Goal: Information Seeking & Learning: Learn about a topic

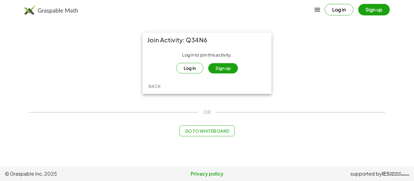
click at [192, 66] on button "Log in" at bounding box center [190, 68] width 28 height 11
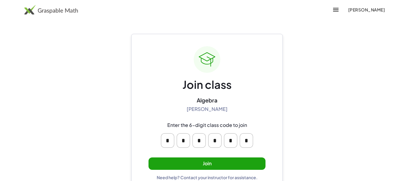
click at [214, 164] on button "Join" at bounding box center [206, 164] width 117 height 12
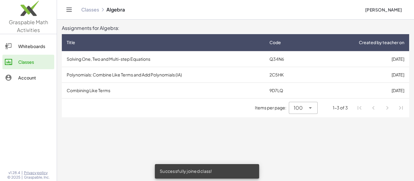
click at [119, 62] on td "Solving One, Two and Multi-step Equations" at bounding box center [163, 59] width 203 height 16
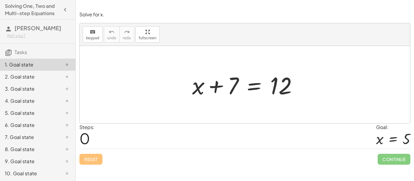
click at [201, 90] on div at bounding box center [247, 84] width 116 height 31
drag, startPoint x: 407, startPoint y: 140, endPoint x: 338, endPoint y: 91, distance: 84.4
click at [0, 0] on div "Solve for x. keyboard keypad undo undo redo redo fullscreen + x + 7 = 12 × Step…" at bounding box center [0, 0] width 0 height 0
click at [340, 94] on div at bounding box center [245, 85] width 330 height 78
click at [229, 104] on div at bounding box center [245, 85] width 330 height 78
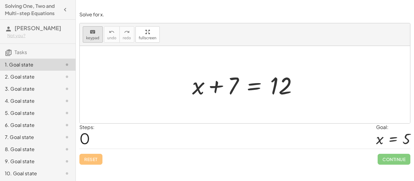
click at [94, 40] on button "keyboard keypad" at bounding box center [93, 34] width 20 height 16
drag, startPoint x: 226, startPoint y: 86, endPoint x: 279, endPoint y: 102, distance: 55.3
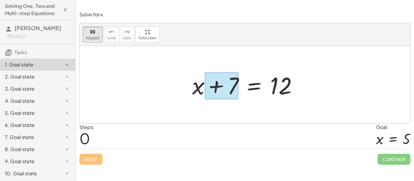
click at [235, 88] on div at bounding box center [221, 86] width 34 height 27
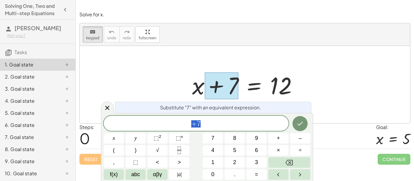
scroll to position [0, 0]
click at [193, 86] on div at bounding box center [247, 84] width 116 height 31
click at [199, 90] on div at bounding box center [247, 84] width 116 height 31
click at [225, 94] on div at bounding box center [221, 86] width 34 height 27
click at [108, 111] on icon at bounding box center [107, 107] width 7 height 7
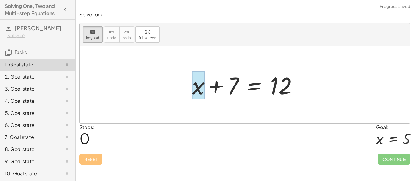
click at [199, 88] on div at bounding box center [198, 85] width 12 height 28
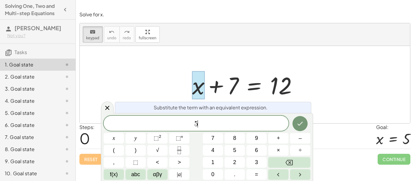
scroll to position [1, 0]
click at [302, 121] on icon "Done" at bounding box center [299, 123] width 7 height 7
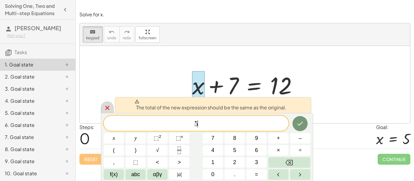
click at [106, 106] on icon at bounding box center [107, 108] width 4 height 4
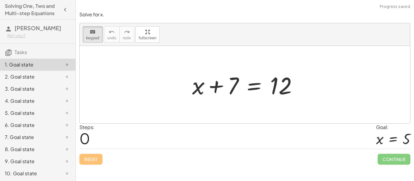
drag, startPoint x: 235, startPoint y: 77, endPoint x: 239, endPoint y: 61, distance: 16.7
click at [95, 38] on span "keypad" at bounding box center [92, 38] width 13 height 4
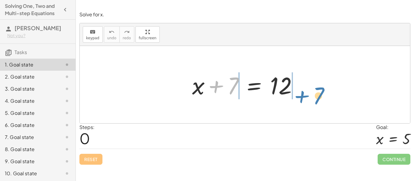
drag, startPoint x: 231, startPoint y: 85, endPoint x: 318, endPoint y: 95, distance: 87.2
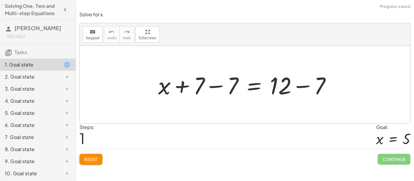
click at [234, 90] on div at bounding box center [246, 84] width 183 height 31
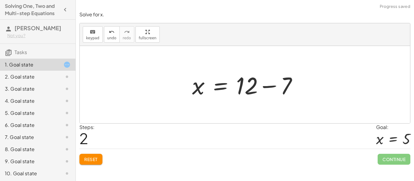
click at [93, 158] on span "Reset" at bounding box center [90, 159] width 13 height 5
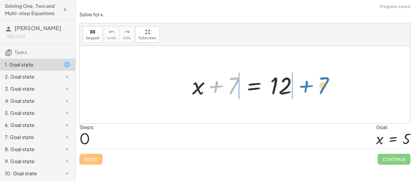
drag, startPoint x: 234, startPoint y: 85, endPoint x: 324, endPoint y: 84, distance: 89.9
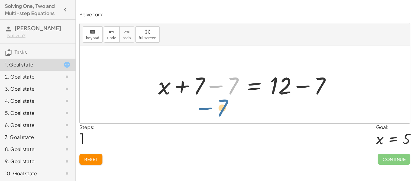
drag, startPoint x: 236, startPoint y: 83, endPoint x: 222, endPoint y: 105, distance: 26.4
click at [279, 90] on div at bounding box center [246, 84] width 183 height 31
click at [305, 87] on div at bounding box center [246, 84] width 183 height 31
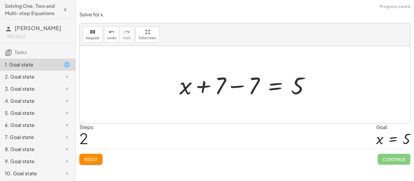
click at [239, 88] on div at bounding box center [246, 84] width 141 height 31
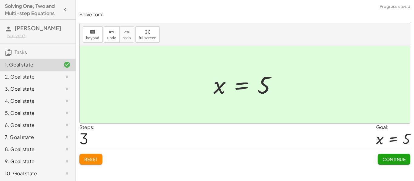
click at [397, 164] on button "Continue" at bounding box center [393, 159] width 33 height 11
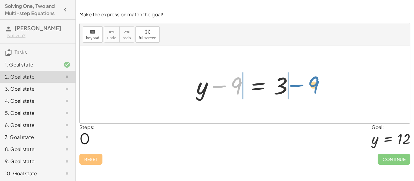
drag, startPoint x: 239, startPoint y: 84, endPoint x: 317, endPoint y: 82, distance: 77.8
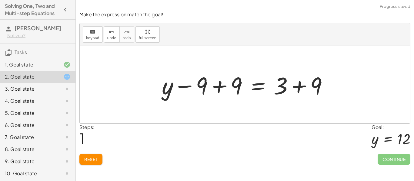
click at [219, 86] on div at bounding box center [247, 84] width 177 height 31
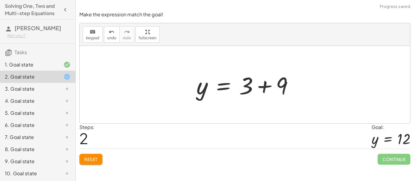
click at [264, 86] on div at bounding box center [247, 84] width 108 height 31
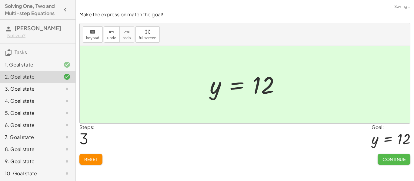
click at [391, 162] on span "Continue" at bounding box center [393, 159] width 23 height 5
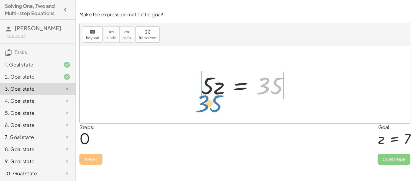
drag, startPoint x: 269, startPoint y: 89, endPoint x: 211, endPoint y: 105, distance: 60.5
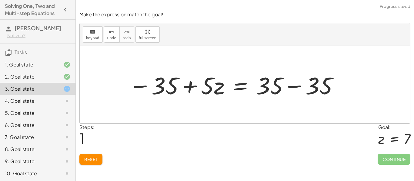
click at [190, 89] on div at bounding box center [234, 84] width 216 height 31
click at [95, 158] on span "Reset" at bounding box center [90, 159] width 13 height 5
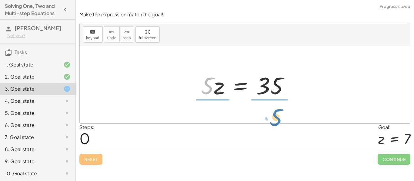
drag, startPoint x: 206, startPoint y: 89, endPoint x: 275, endPoint y: 117, distance: 73.9
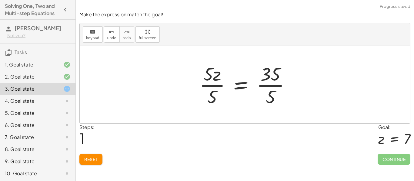
click at [271, 82] on div at bounding box center [247, 84] width 102 height 47
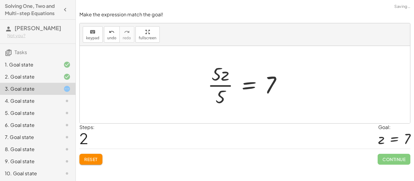
click at [216, 85] on div at bounding box center [246, 84] width 85 height 47
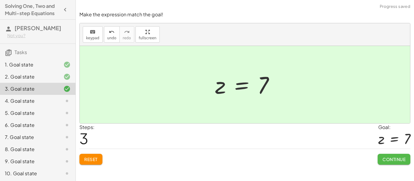
click at [386, 162] on span "Continue" at bounding box center [393, 159] width 23 height 5
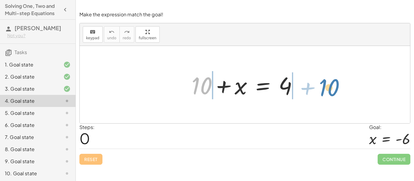
drag, startPoint x: 203, startPoint y: 89, endPoint x: 334, endPoint y: 86, distance: 130.8
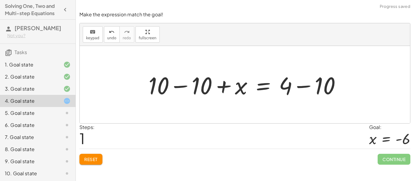
click at [321, 86] on div at bounding box center [246, 84] width 203 height 31
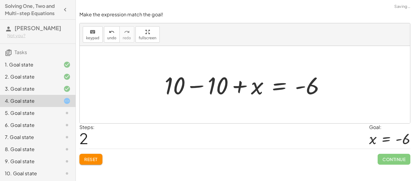
click at [206, 87] on div at bounding box center [246, 84] width 171 height 31
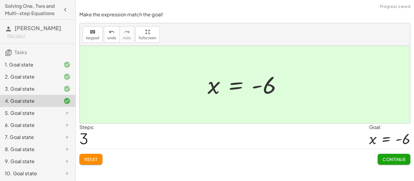
click at [385, 161] on span "Continue" at bounding box center [393, 159] width 23 height 5
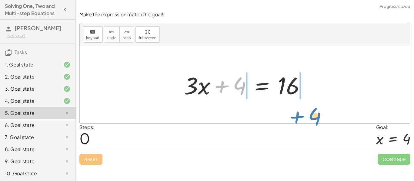
drag, startPoint x: 223, startPoint y: 87, endPoint x: 288, endPoint y: 112, distance: 69.8
click at [288, 112] on div "+ 4 + · 3 · x + 4 = 16" at bounding box center [245, 85] width 330 height 78
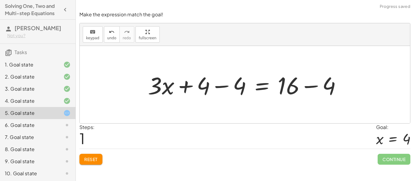
click at [288, 89] on div at bounding box center [247, 84] width 204 height 31
click at [200, 86] on div at bounding box center [247, 84] width 204 height 31
click at [223, 87] on div at bounding box center [247, 84] width 204 height 31
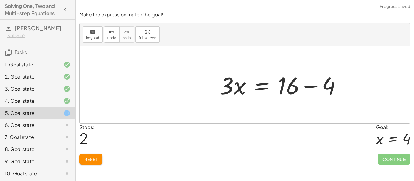
click at [310, 88] on div at bounding box center [282, 84] width 132 height 31
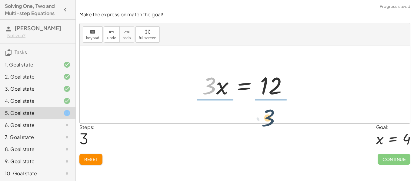
drag, startPoint x: 211, startPoint y: 86, endPoint x: 277, endPoint y: 115, distance: 72.1
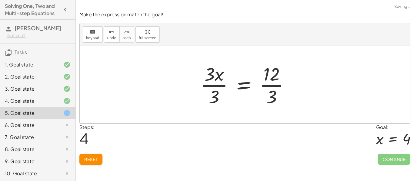
click at [272, 88] on div at bounding box center [247, 84] width 100 height 47
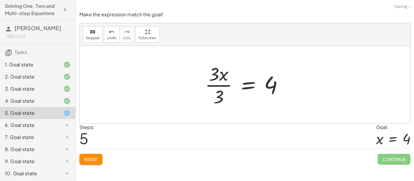
click at [213, 82] on div at bounding box center [246, 84] width 89 height 47
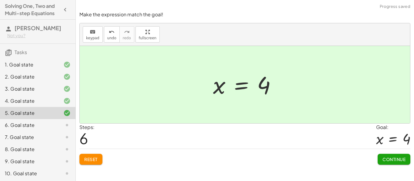
click at [389, 163] on button "Continue" at bounding box center [393, 159] width 33 height 11
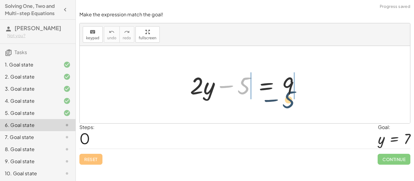
drag, startPoint x: 242, startPoint y: 88, endPoint x: 295, endPoint y: 100, distance: 54.2
click at [295, 100] on div at bounding box center [247, 84] width 120 height 31
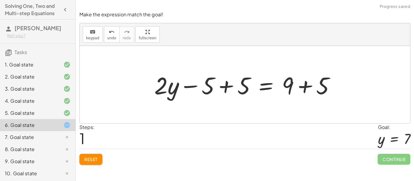
click at [289, 87] on div at bounding box center [246, 84] width 191 height 31
click at [302, 87] on div at bounding box center [246, 84] width 191 height 31
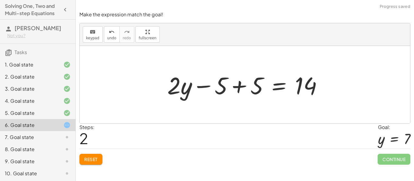
click at [240, 89] on div at bounding box center [247, 84] width 166 height 31
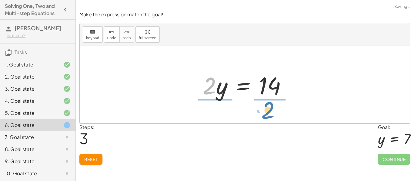
drag, startPoint x: 206, startPoint y: 88, endPoint x: 268, endPoint y: 113, distance: 66.1
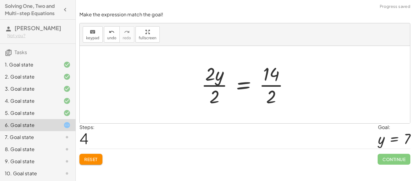
click at [271, 81] on div at bounding box center [247, 84] width 99 height 47
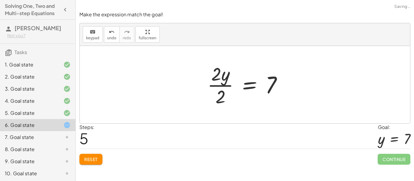
click at [219, 82] on div at bounding box center [247, 84] width 86 height 47
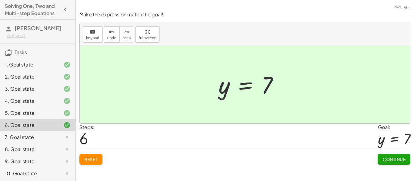
click at [397, 158] on span "Continue" at bounding box center [393, 159] width 23 height 5
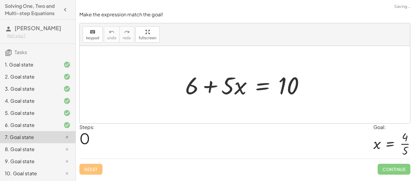
drag, startPoint x: 192, startPoint y: 90, endPoint x: 239, endPoint y: 114, distance: 53.3
click at [239, 114] on div "+ 6 + · 5 · x = 10" at bounding box center [245, 85] width 330 height 78
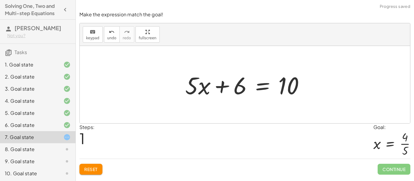
click at [85, 171] on span "Reset" at bounding box center [90, 169] width 13 height 5
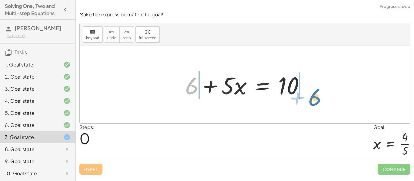
drag, startPoint x: 193, startPoint y: 86, endPoint x: 322, endPoint y: 94, distance: 129.5
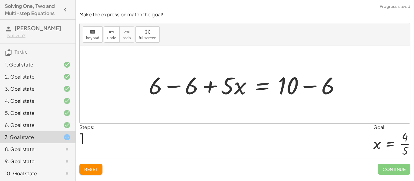
click at [299, 90] on div at bounding box center [247, 84] width 202 height 31
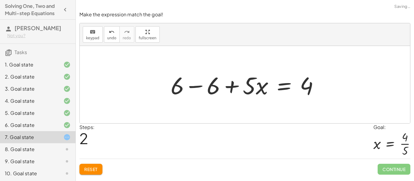
click at [200, 86] on div at bounding box center [246, 84] width 159 height 31
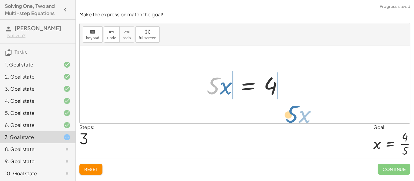
drag, startPoint x: 217, startPoint y: 87, endPoint x: 306, endPoint y: 112, distance: 92.1
click at [306, 112] on div "+ 6 + · 5 · x = 10 + 6 − 6 + · 5 · x = + 10 − 6 + 6 − 6 + · 5 · x = 4 + 0 + · 5…" at bounding box center [245, 85] width 330 height 78
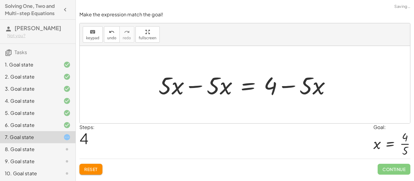
click at [92, 173] on button "Reset" at bounding box center [90, 169] width 23 height 11
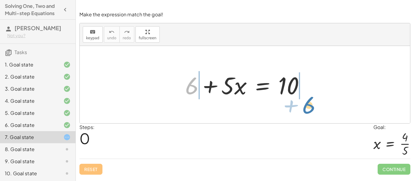
drag, startPoint x: 193, startPoint y: 88, endPoint x: 310, endPoint y: 108, distance: 118.5
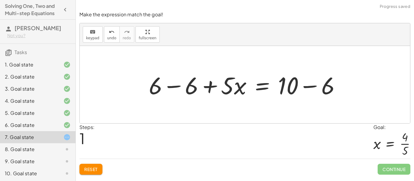
click at [189, 89] on div at bounding box center [247, 84] width 202 height 31
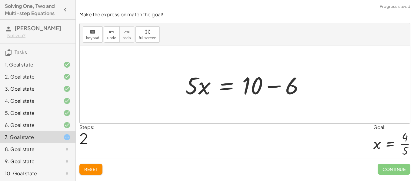
click at [276, 87] on div at bounding box center [247, 84] width 130 height 31
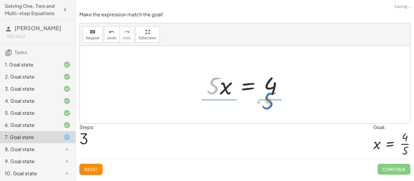
drag, startPoint x: 219, startPoint y: 89, endPoint x: 274, endPoint y: 104, distance: 57.4
click at [274, 104] on div "+ 6 + · 5 · x = 10 + 6 − 6 + · 5 · x = + 10 − 6 + 0 + · 5 · x = + 10 − 6 · 5 · …" at bounding box center [245, 85] width 330 height 78
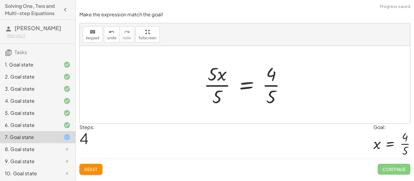
click at [273, 86] on div at bounding box center [246, 84] width 93 height 47
click at [213, 84] on div at bounding box center [246, 84] width 93 height 47
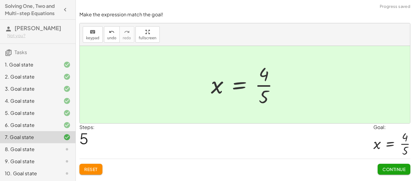
click at [387, 173] on button "Continue" at bounding box center [393, 169] width 33 height 11
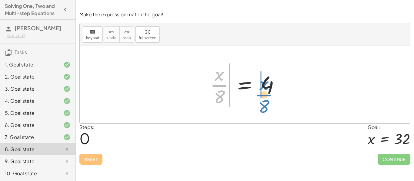
drag, startPoint x: 216, startPoint y: 87, endPoint x: 261, endPoint y: 97, distance: 45.8
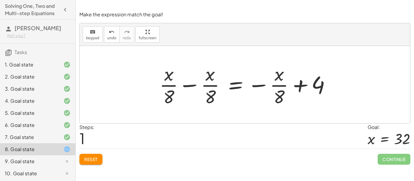
click at [92, 158] on span "Reset" at bounding box center [90, 159] width 13 height 5
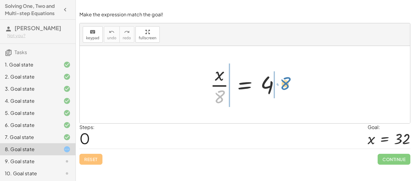
drag, startPoint x: 219, startPoint y: 100, endPoint x: 285, endPoint y: 86, distance: 67.5
click at [285, 86] on div at bounding box center [247, 84] width 80 height 47
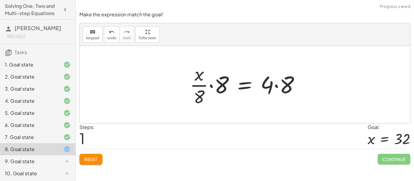
click at [269, 86] on div at bounding box center [247, 84] width 121 height 47
click at [211, 87] on div at bounding box center [247, 84] width 121 height 47
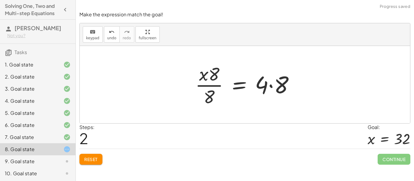
click at [271, 87] on div at bounding box center [247, 84] width 110 height 47
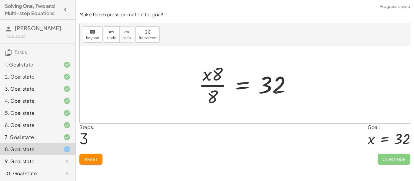
click at [215, 74] on div at bounding box center [246, 84] width 103 height 47
drag, startPoint x: 212, startPoint y: 100, endPoint x: 269, endPoint y: 109, distance: 57.7
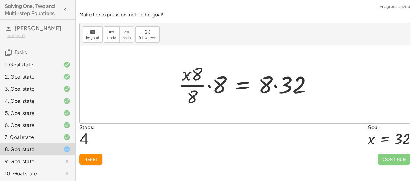
click at [90, 160] on span "Reset" at bounding box center [90, 159] width 13 height 5
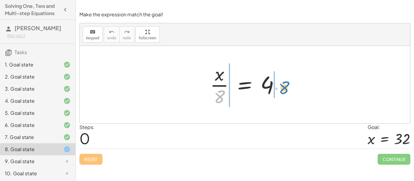
drag, startPoint x: 220, startPoint y: 93, endPoint x: 283, endPoint y: 81, distance: 65.0
click at [283, 81] on div at bounding box center [247, 84] width 80 height 47
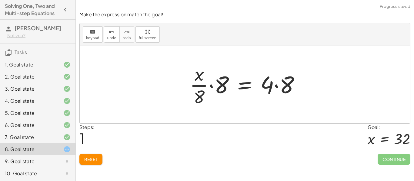
click at [271, 89] on div at bounding box center [247, 84] width 121 height 47
click at [276, 87] on div at bounding box center [247, 84] width 121 height 47
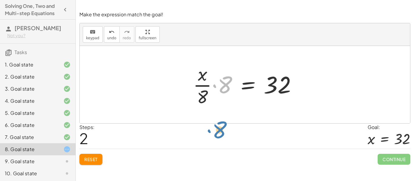
drag, startPoint x: 225, startPoint y: 89, endPoint x: 211, endPoint y: 134, distance: 47.5
click at [0, 0] on div "Make the expression match the goal! keyboard keypad undo undo redo redo fullscr…" at bounding box center [0, 0] width 0 height 0
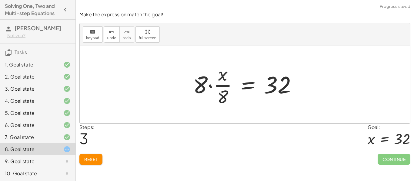
click at [220, 93] on div at bounding box center [247, 84] width 114 height 47
click at [222, 99] on div at bounding box center [247, 84] width 114 height 47
click at [210, 86] on div at bounding box center [247, 84] width 114 height 47
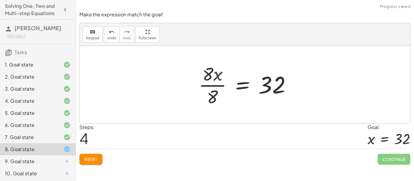
drag, startPoint x: 218, startPoint y: 75, endPoint x: 238, endPoint y: 116, distance: 45.6
click at [238, 116] on div "· x · 8 = 4 · · x · 8 · 8 = · 4 · 8 · · x · 8 · 8 = 32 · 8 · · x · 8 = 32 · x =…" at bounding box center [245, 85] width 330 height 78
drag, startPoint x: 218, startPoint y: 74, endPoint x: 233, endPoint y: 87, distance: 20.4
click at [233, 87] on div at bounding box center [246, 84] width 103 height 47
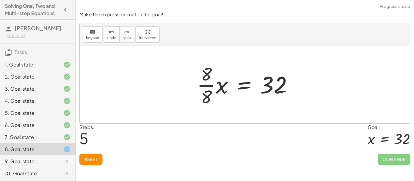
click at [206, 99] on div at bounding box center [247, 84] width 107 height 47
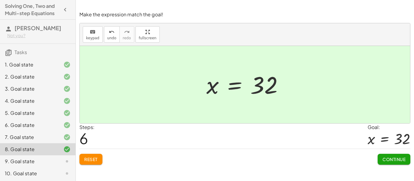
click at [391, 160] on span "Continue" at bounding box center [393, 159] width 23 height 5
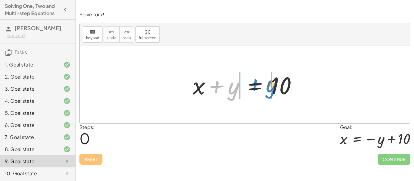
drag, startPoint x: 234, startPoint y: 92, endPoint x: 271, endPoint y: 88, distance: 37.2
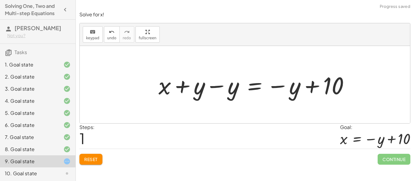
click at [220, 86] on div at bounding box center [256, 84] width 202 height 31
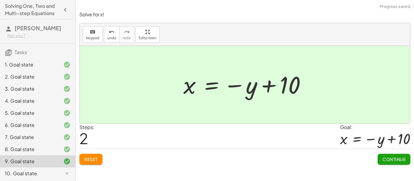
click at [395, 161] on span "Continue" at bounding box center [393, 159] width 23 height 5
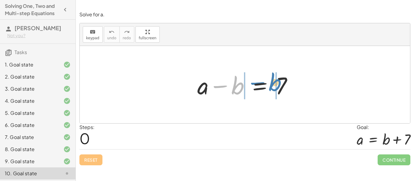
drag, startPoint x: 223, startPoint y: 87, endPoint x: 259, endPoint y: 83, distance: 36.2
click at [259, 83] on div at bounding box center [247, 84] width 106 height 31
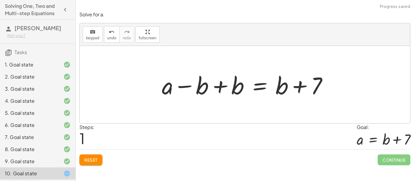
click at [219, 88] on div at bounding box center [247, 84] width 177 height 31
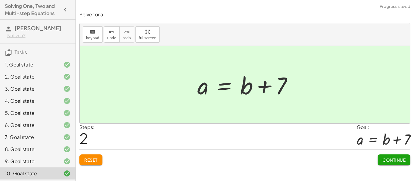
click at [394, 159] on span "Continue" at bounding box center [393, 159] width 23 height 5
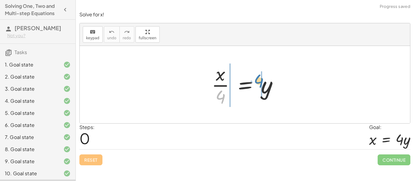
drag, startPoint x: 220, startPoint y: 98, endPoint x: 257, endPoint y: 82, distance: 41.1
click at [257, 82] on div at bounding box center [246, 84] width 77 height 47
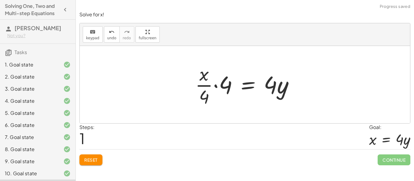
click at [216, 85] on div at bounding box center [247, 84] width 110 height 47
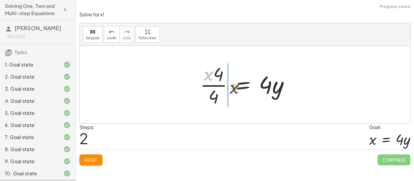
drag, startPoint x: 210, startPoint y: 78, endPoint x: 236, endPoint y: 91, distance: 29.8
click at [236, 91] on div at bounding box center [247, 84] width 100 height 47
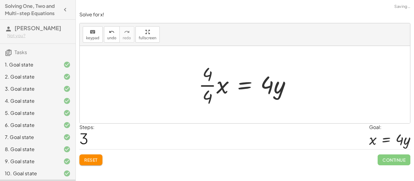
click at [206, 87] on div at bounding box center [246, 84] width 103 height 47
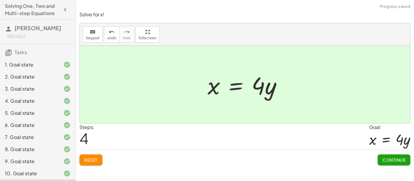
click at [400, 160] on span "Continue" at bounding box center [393, 159] width 23 height 5
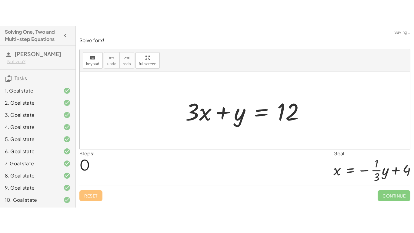
scroll to position [37, 0]
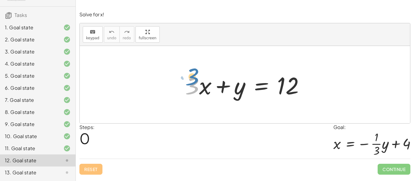
drag, startPoint x: 190, startPoint y: 86, endPoint x: 191, endPoint y: 77, distance: 9.1
click at [191, 77] on div at bounding box center [247, 84] width 130 height 31
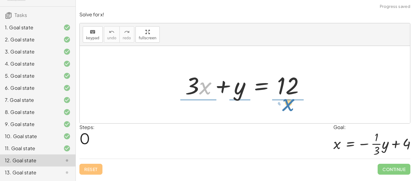
drag, startPoint x: 203, startPoint y: 88, endPoint x: 210, endPoint y: 68, distance: 21.8
click at [210, 68] on div "· x + · 3 + · 3 · x + y = 12" at bounding box center [244, 85] width 137 height 34
drag, startPoint x: 193, startPoint y: 81, endPoint x: 288, endPoint y: 111, distance: 98.9
click at [288, 111] on div "· 3 + · x + · 3 · x + y = 12" at bounding box center [245, 85] width 330 height 78
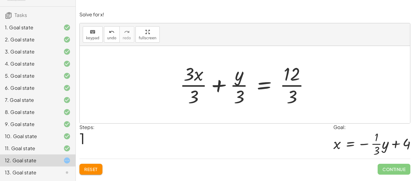
click at [91, 168] on span "Reset" at bounding box center [90, 169] width 13 height 5
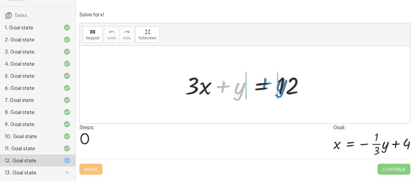
drag, startPoint x: 239, startPoint y: 91, endPoint x: 280, endPoint y: 88, distance: 40.7
click at [280, 88] on div at bounding box center [247, 84] width 130 height 31
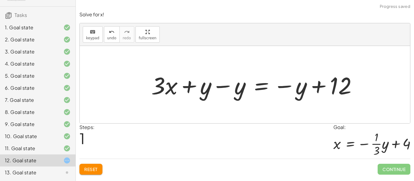
click at [221, 85] on div at bounding box center [256, 84] width 216 height 31
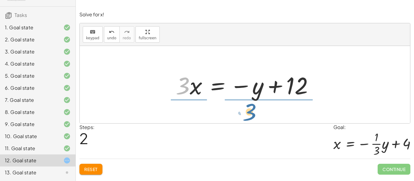
drag, startPoint x: 185, startPoint y: 88, endPoint x: 259, endPoint y: 112, distance: 77.8
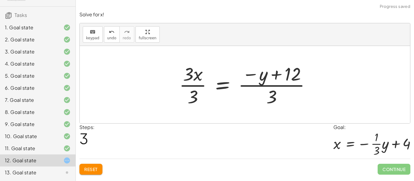
click at [199, 84] on div at bounding box center [247, 84] width 142 height 47
click at [271, 85] on div at bounding box center [254, 84] width 127 height 47
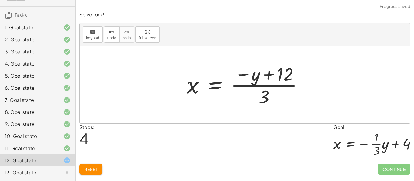
click at [275, 87] on div at bounding box center [246, 84] width 127 height 47
click at [287, 70] on div at bounding box center [246, 84] width 127 height 47
click at [287, 87] on div at bounding box center [246, 84] width 127 height 47
drag, startPoint x: 263, startPoint y: 100, endPoint x: 286, endPoint y: 96, distance: 23.5
click at [286, 96] on div at bounding box center [246, 84] width 127 height 47
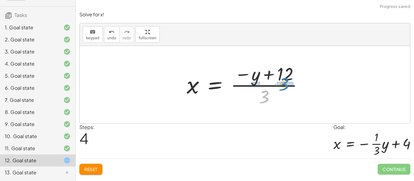
drag, startPoint x: 267, startPoint y: 101, endPoint x: 286, endPoint y: 88, distance: 22.6
click at [286, 88] on div at bounding box center [246, 84] width 127 height 47
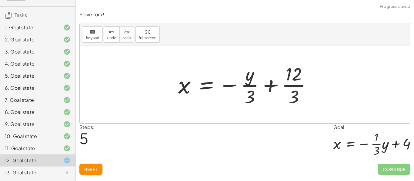
click at [294, 88] on div at bounding box center [247, 84] width 144 height 47
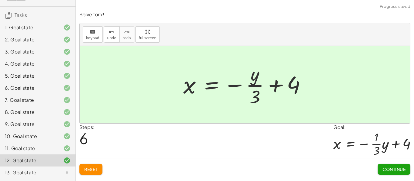
click at [395, 170] on span "Continue" at bounding box center [393, 169] width 23 height 5
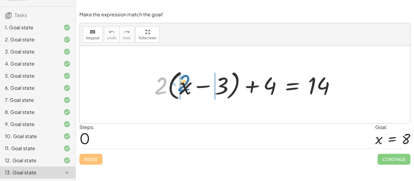
drag, startPoint x: 160, startPoint y: 89, endPoint x: 184, endPoint y: 86, distance: 23.5
click at [184, 86] on div at bounding box center [247, 85] width 192 height 35
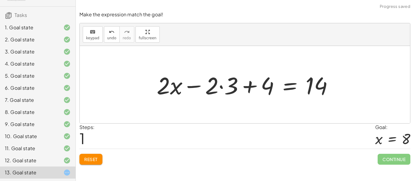
click at [223, 88] on div at bounding box center [247, 84] width 187 height 31
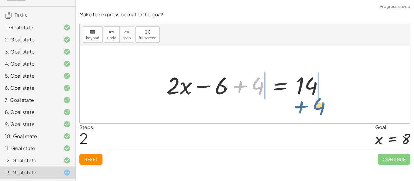
drag, startPoint x: 255, startPoint y: 89, endPoint x: 317, endPoint y: 109, distance: 64.5
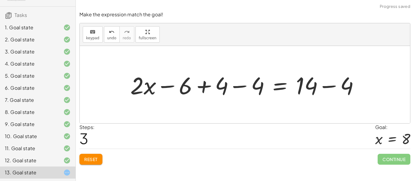
click at [242, 87] on div at bounding box center [246, 84] width 239 height 31
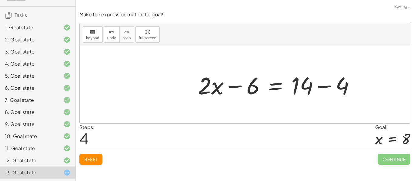
click at [325, 87] on div at bounding box center [279, 84] width 168 height 31
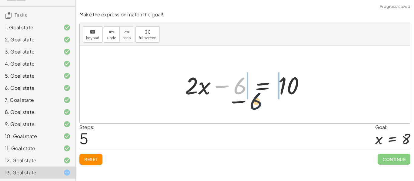
drag, startPoint x: 237, startPoint y: 90, endPoint x: 280, endPoint y: 115, distance: 49.8
click at [280, 115] on div "+ · 2 · ( + x − 3 ) + 4 = 14 + · 2 · x − · 2 · 3 + 4 = 14 + · 2 · x − 6 + 4 = 1…" at bounding box center [245, 85] width 330 height 78
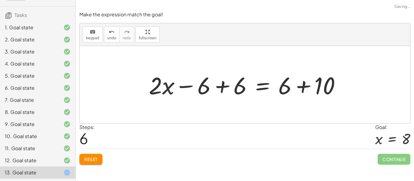
click at [302, 88] on div at bounding box center [247, 84] width 203 height 31
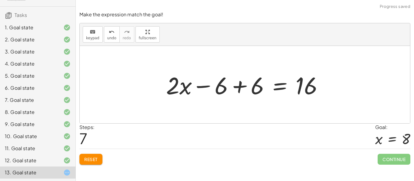
click at [237, 89] on div at bounding box center [247, 84] width 168 height 31
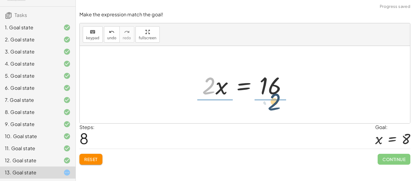
drag, startPoint x: 209, startPoint y: 92, endPoint x: 287, endPoint y: 108, distance: 79.7
click at [287, 108] on div "+ · 2 · ( + x − 3 ) + 4 = 14 + · 2 · x − · 2 · 3 + 4 = 14 + · 2 · x − 6 + 4 = 1…" at bounding box center [245, 85] width 330 height 78
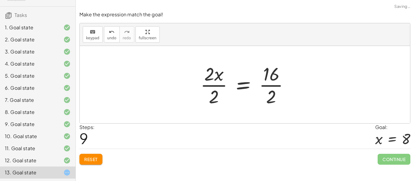
click at [208, 86] on div at bounding box center [247, 84] width 100 height 47
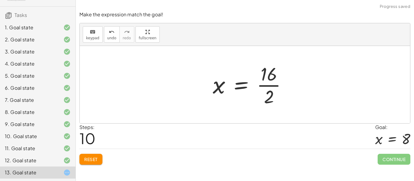
click at [275, 84] on div at bounding box center [252, 84] width 85 height 47
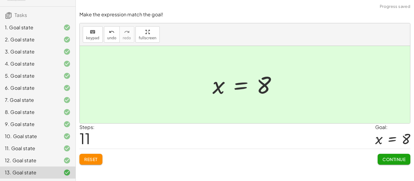
click at [396, 162] on span "Continue" at bounding box center [393, 159] width 23 height 5
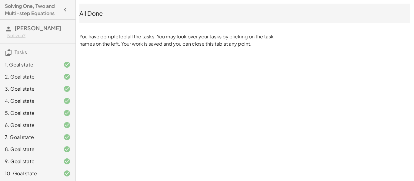
click at [239, 13] on div "All Done" at bounding box center [244, 13] width 331 height 8
click at [65, 10] on icon "button" at bounding box center [64, 9] width 7 height 7
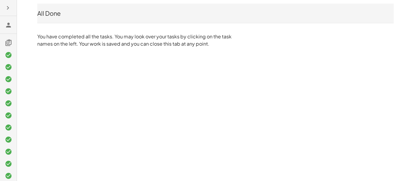
click at [6, 9] on icon "button" at bounding box center [7, 7] width 7 height 7
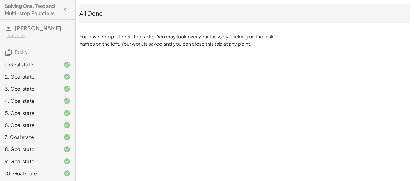
click at [6, 9] on h4 "Solving One, Two and Multi-step Equations" at bounding box center [32, 9] width 55 height 15
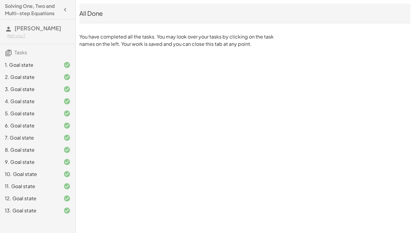
click at [101, 14] on div "All Done" at bounding box center [244, 13] width 331 height 8
click at [7, 29] on icon at bounding box center [8, 28] width 7 height 7
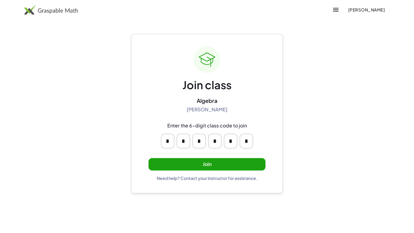
click at [232, 162] on button "Join" at bounding box center [206, 164] width 117 height 12
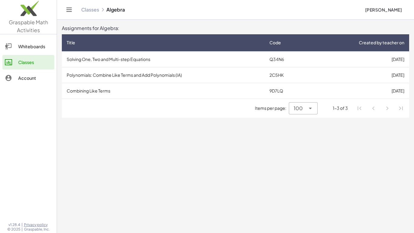
click at [150, 61] on td "Solving One, Two and Multi-step Equations" at bounding box center [163, 59] width 203 height 16
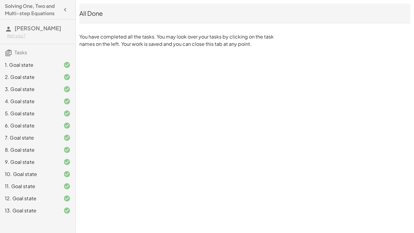
click at [67, 8] on icon "button" at bounding box center [64, 9] width 7 height 7
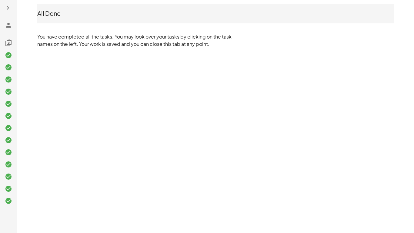
click at [59, 13] on div "All Done" at bounding box center [215, 13] width 356 height 8
click at [4, 10] on icon "button" at bounding box center [7, 7] width 7 height 7
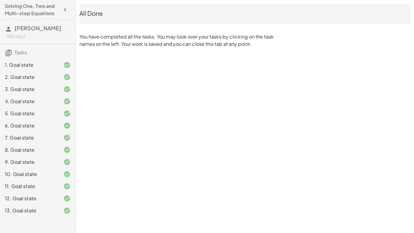
click at [14, 10] on h4 "Solving One, Two and Multi-step Equations" at bounding box center [32, 9] width 55 height 15
click at [18, 26] on span "[PERSON_NAME]" at bounding box center [38, 28] width 47 height 7
click at [26, 54] on span "Tasks" at bounding box center [21, 52] width 12 height 6
click at [10, 51] on icon at bounding box center [8, 52] width 7 height 7
click at [9, 52] on icon at bounding box center [8, 52] width 7 height 7
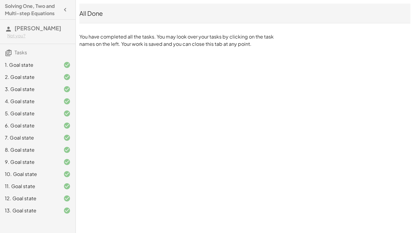
click at [0, 0] on div "Solving One, Two and Multi-step Equations Maida Hamidova Not you? Tasks 1. Goal…" at bounding box center [0, 0] width 0 height 0
click at [64, 10] on icon "button" at bounding box center [64, 9] width 7 height 7
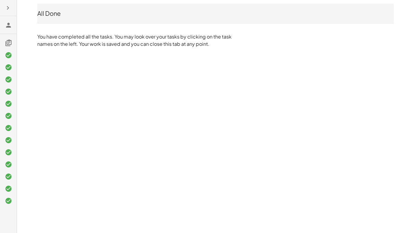
click at [10, 8] on icon "button" at bounding box center [7, 7] width 7 height 7
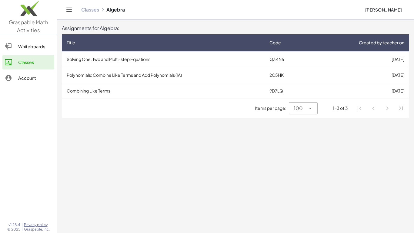
click at [117, 74] on td "Polynomials: Combine Like Terms and Add Polynomials (IA)" at bounding box center [163, 75] width 203 height 16
click at [95, 94] on td "Combining Like Terms" at bounding box center [163, 91] width 203 height 16
click at [161, 75] on td "Polynomials: Combine Like Terms and Add Polynomials (IA)" at bounding box center [163, 75] width 203 height 16
click at [116, 87] on td "Combining Like Terms" at bounding box center [163, 91] width 203 height 16
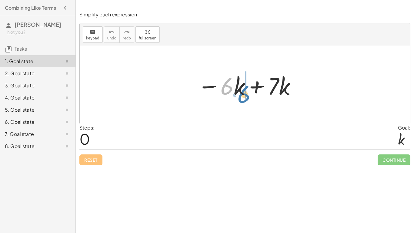
drag, startPoint x: 225, startPoint y: 90, endPoint x: 240, endPoint y: 97, distance: 16.1
click at [240, 97] on div at bounding box center [246, 84] width 105 height 31
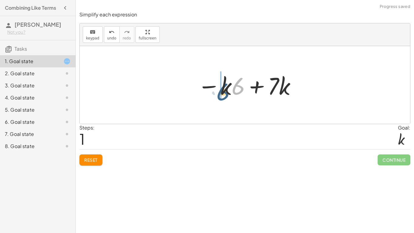
drag, startPoint x: 240, startPoint y: 90, endPoint x: 224, endPoint y: 96, distance: 17.0
click at [224, 96] on div at bounding box center [246, 84] width 105 height 31
click at [94, 161] on span "Reset" at bounding box center [90, 159] width 13 height 5
drag, startPoint x: 238, startPoint y: 90, endPoint x: 236, endPoint y: 101, distance: 11.1
click at [256, 87] on div at bounding box center [246, 84] width 105 height 31
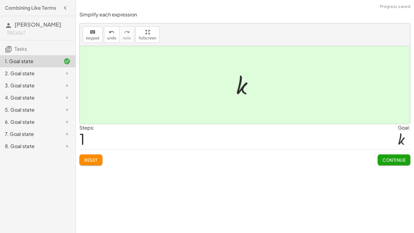
click at [389, 158] on span "Continue" at bounding box center [393, 159] width 23 height 5
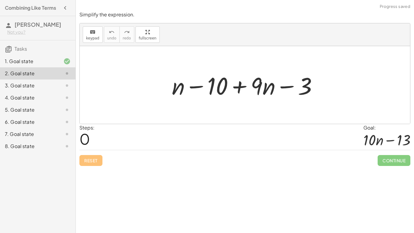
click at [197, 87] on div at bounding box center [247, 84] width 157 height 31
drag, startPoint x: 179, startPoint y: 91, endPoint x: 238, endPoint y: 85, distance: 59.0
click at [238, 85] on div at bounding box center [247, 84] width 157 height 31
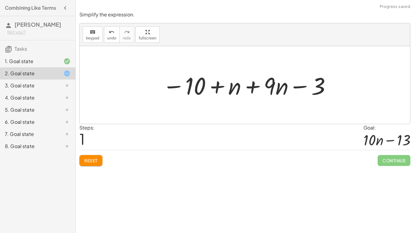
click at [252, 87] on div at bounding box center [246, 84] width 175 height 31
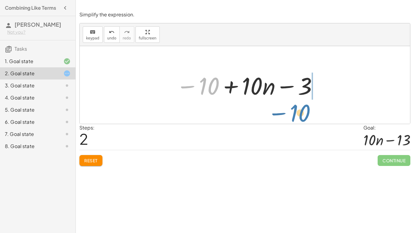
drag, startPoint x: 212, startPoint y: 89, endPoint x: 315, endPoint y: 106, distance: 104.6
click at [315, 106] on div "+ n − 10 + · 9 · n − 3 − 10 + n + · 9 · n − 3 − 10 + n − 10 · − 3 · 10" at bounding box center [245, 85] width 330 height 78
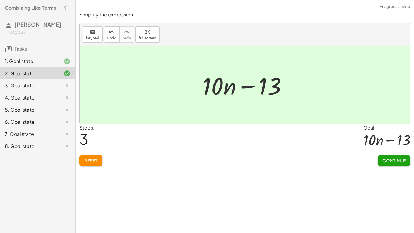
click at [389, 159] on span "Continue" at bounding box center [393, 159] width 23 height 5
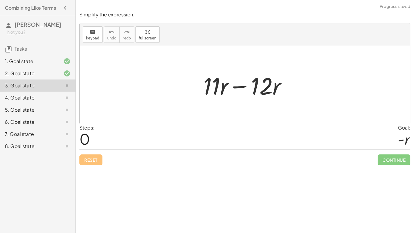
click at [241, 87] on div at bounding box center [247, 84] width 94 height 31
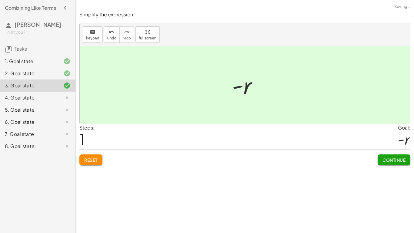
click at [388, 161] on span "Continue" at bounding box center [393, 159] width 23 height 5
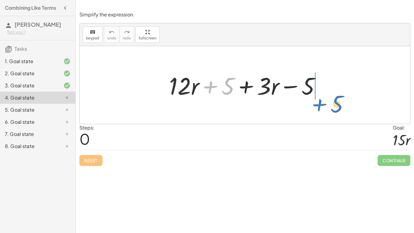
drag, startPoint x: 228, startPoint y: 87, endPoint x: 331, endPoint y: 97, distance: 103.4
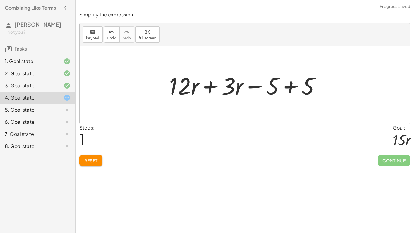
click at [291, 88] on div at bounding box center [247, 84] width 162 height 31
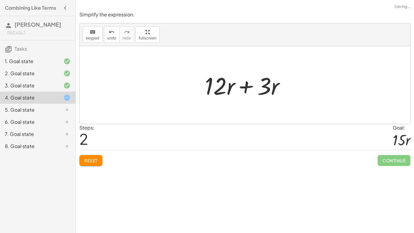
click at [245, 86] on div at bounding box center [247, 84] width 91 height 31
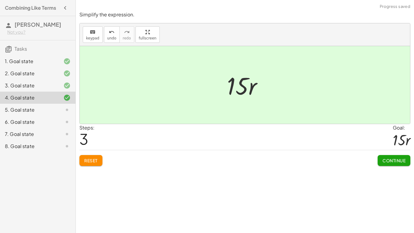
click at [386, 158] on span "Continue" at bounding box center [393, 159] width 23 height 5
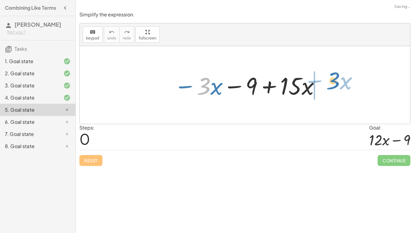
drag, startPoint x: 205, startPoint y: 85, endPoint x: 335, endPoint y: 80, distance: 129.7
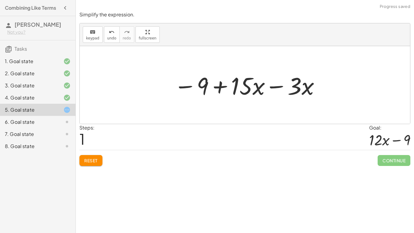
click at [276, 87] on div at bounding box center [247, 84] width 152 height 31
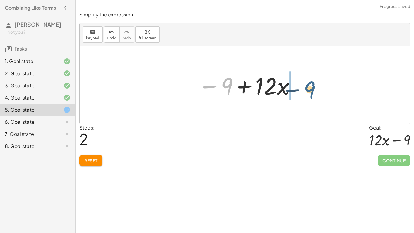
drag, startPoint x: 225, startPoint y: 86, endPoint x: 312, endPoint y: 88, distance: 86.6
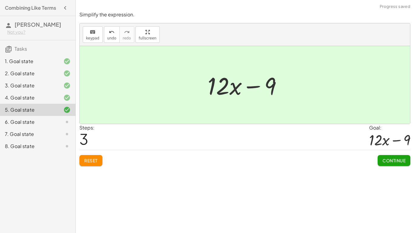
click at [401, 158] on span "Continue" at bounding box center [393, 159] width 23 height 5
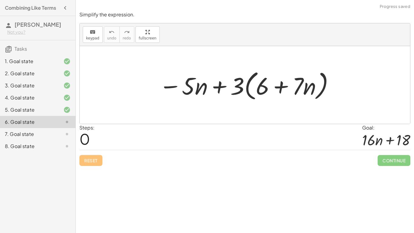
click at [238, 88] on div at bounding box center [247, 85] width 182 height 35
drag, startPoint x: 238, startPoint y: 88, endPoint x: 273, endPoint y: 81, distance: 36.1
click at [273, 81] on div at bounding box center [247, 85] width 182 height 35
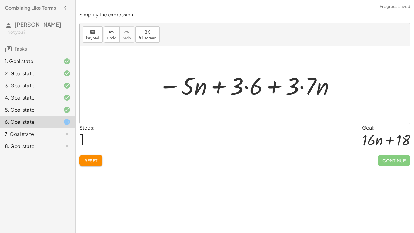
click at [274, 88] on div at bounding box center [246, 84] width 183 height 31
click at [246, 88] on div at bounding box center [246, 84] width 183 height 31
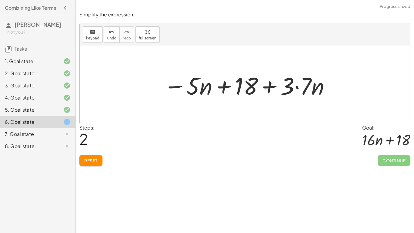
click at [298, 87] on div at bounding box center [246, 84] width 173 height 31
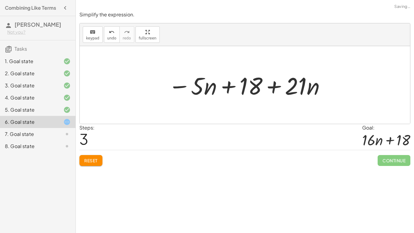
click at [276, 85] on div at bounding box center [247, 84] width 164 height 31
click at [272, 88] on div at bounding box center [247, 84] width 164 height 31
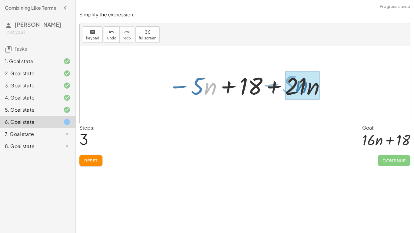
drag, startPoint x: 210, startPoint y: 89, endPoint x: 306, endPoint y: 87, distance: 96.3
click at [306, 87] on div at bounding box center [247, 84] width 164 height 31
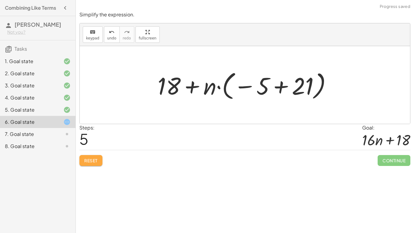
click at [96, 160] on span "Reset" at bounding box center [90, 159] width 13 height 5
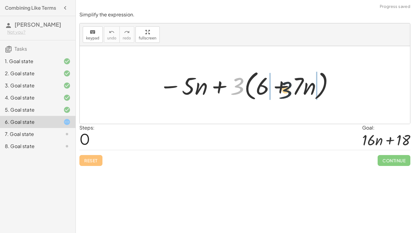
drag, startPoint x: 240, startPoint y: 89, endPoint x: 303, endPoint y: 93, distance: 62.8
click at [303, 93] on div at bounding box center [247, 85] width 182 height 35
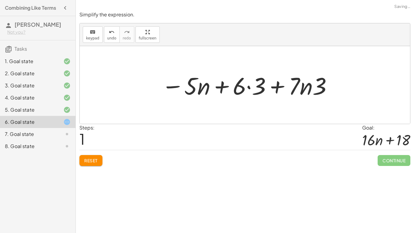
click at [249, 87] on div at bounding box center [246, 84] width 177 height 31
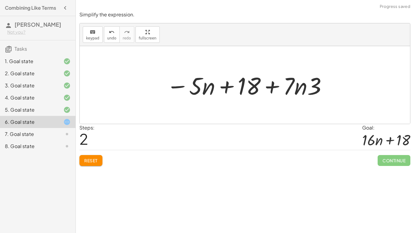
click at [271, 87] on div at bounding box center [246, 84] width 167 height 31
drag, startPoint x: 314, startPoint y: 86, endPoint x: 321, endPoint y: 87, distance: 6.5
click at [321, 87] on div at bounding box center [246, 84] width 167 height 31
drag, startPoint x: 321, startPoint y: 89, endPoint x: 292, endPoint y: 91, distance: 28.9
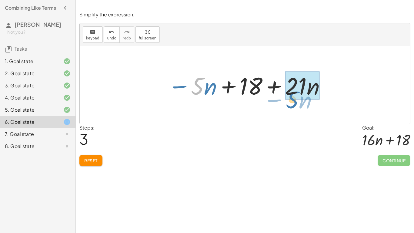
drag, startPoint x: 198, startPoint y: 86, endPoint x: 296, endPoint y: 97, distance: 99.1
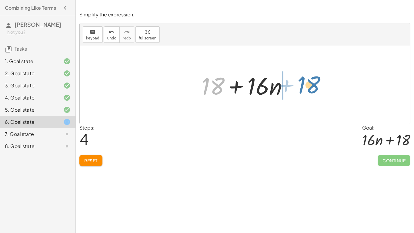
drag, startPoint x: 216, startPoint y: 86, endPoint x: 313, endPoint y: 85, distance: 96.9
click at [313, 85] on div "− · 5 · n + · 3 · ( + 6 + · 7 · n ) − · 5 · n + · 6 · 3 + · 7 · n · 3 − · 5 · n…" at bounding box center [245, 85] width 330 height 78
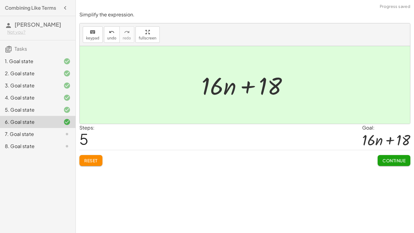
click at [388, 159] on span "Continue" at bounding box center [393, 159] width 23 height 5
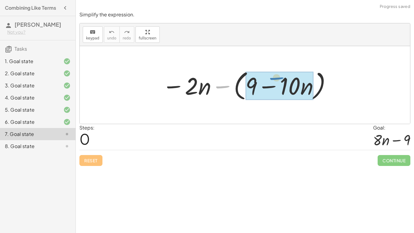
drag, startPoint x: 221, startPoint y: 87, endPoint x: 277, endPoint y: 78, distance: 57.0
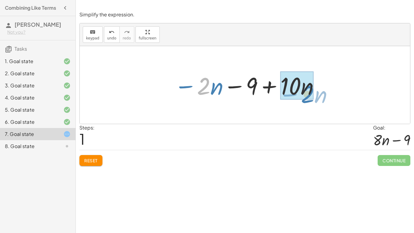
drag, startPoint x: 202, startPoint y: 91, endPoint x: 306, endPoint y: 100, distance: 104.5
click at [306, 100] on div at bounding box center [247, 84] width 152 height 31
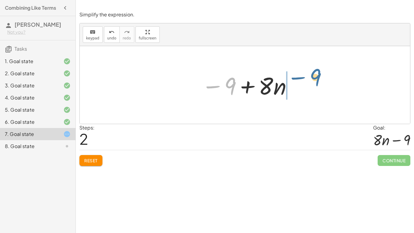
drag, startPoint x: 232, startPoint y: 88, endPoint x: 317, endPoint y: 79, distance: 85.8
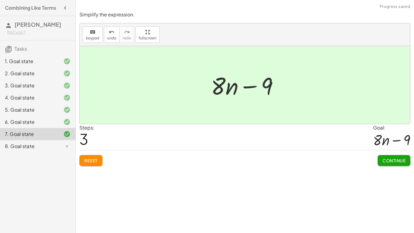
click at [387, 158] on span "Continue" at bounding box center [393, 159] width 23 height 5
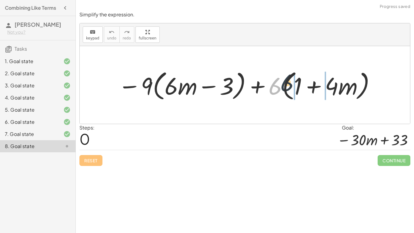
drag, startPoint x: 274, startPoint y: 88, endPoint x: 302, endPoint y: 81, distance: 28.6
click at [302, 81] on div at bounding box center [247, 85] width 264 height 35
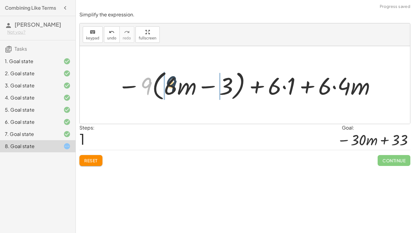
drag, startPoint x: 144, startPoint y: 84, endPoint x: 180, endPoint y: 83, distance: 35.1
click at [180, 83] on div at bounding box center [246, 85] width 265 height 35
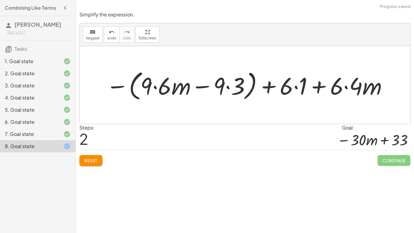
click at [296, 87] on div at bounding box center [247, 85] width 288 height 35
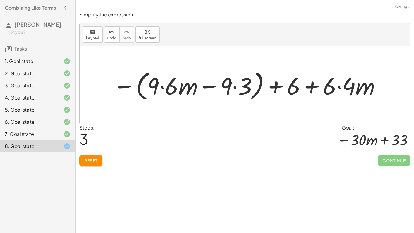
click at [339, 89] on div at bounding box center [247, 85] width 274 height 35
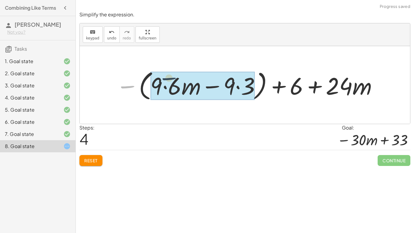
drag, startPoint x: 130, startPoint y: 86, endPoint x: 190, endPoint y: 76, distance: 60.6
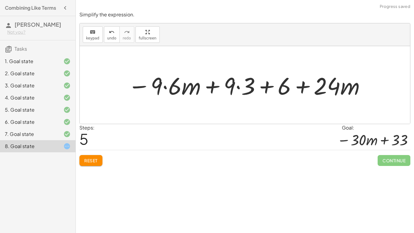
click at [165, 88] on div at bounding box center [247, 84] width 244 height 31
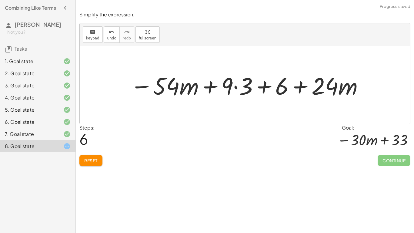
click at [236, 89] on div at bounding box center [246, 84] width 239 height 31
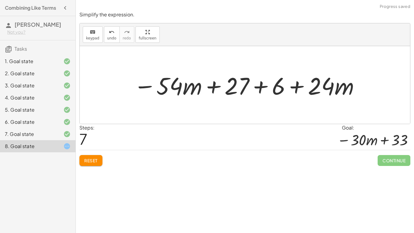
click at [260, 86] on div at bounding box center [246, 84] width 233 height 31
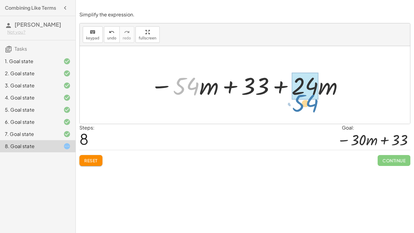
drag, startPoint x: 193, startPoint y: 88, endPoint x: 313, endPoint y: 105, distance: 120.8
click at [313, 105] on div "− · 9 · ( + · 6 · m − 3 ) + · 6 · ( + 1 + · 4 · m ) − · 9 · ( + · 6 · m − 3 ) +…" at bounding box center [245, 85] width 330 height 78
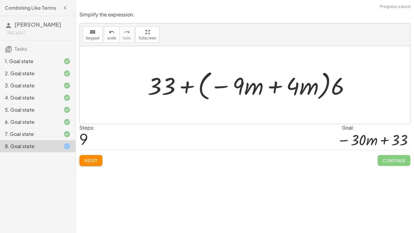
click at [96, 159] on span "Reset" at bounding box center [90, 159] width 13 height 5
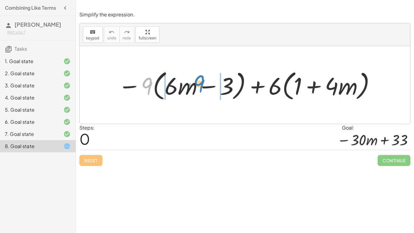
drag, startPoint x: 149, startPoint y: 88, endPoint x: 201, endPoint y: 86, distance: 52.1
click at [201, 86] on div at bounding box center [247, 85] width 264 height 35
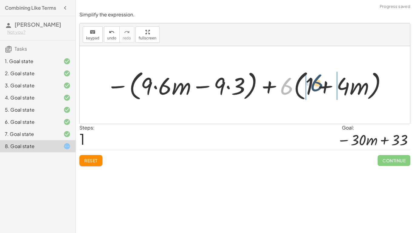
drag, startPoint x: 285, startPoint y: 91, endPoint x: 316, endPoint y: 87, distance: 31.1
click at [316, 87] on div at bounding box center [246, 85] width 287 height 35
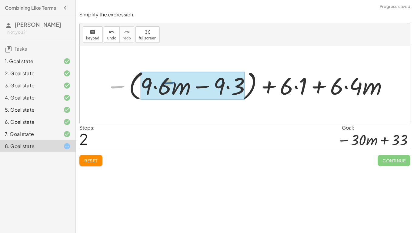
drag, startPoint x: 117, startPoint y: 87, endPoint x: 169, endPoint y: 83, distance: 52.9
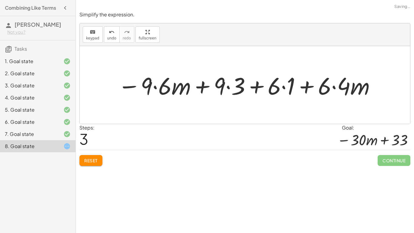
click at [155, 88] on div at bounding box center [247, 84] width 264 height 31
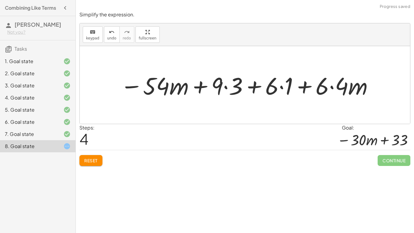
click at [226, 86] on div at bounding box center [246, 84] width 259 height 31
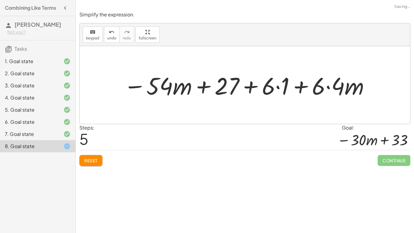
click at [278, 87] on div at bounding box center [247, 84] width 253 height 31
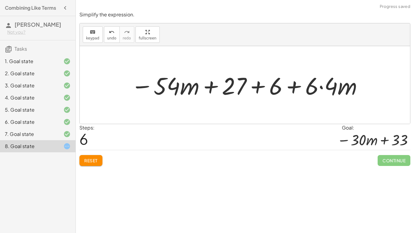
click at [321, 86] on div at bounding box center [247, 84] width 239 height 31
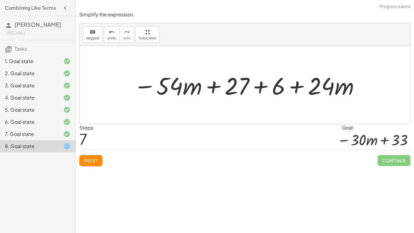
click at [262, 87] on div at bounding box center [246, 84] width 233 height 31
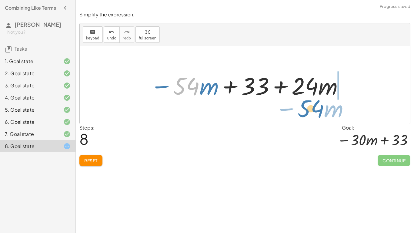
drag, startPoint x: 182, startPoint y: 88, endPoint x: 306, endPoint y: 110, distance: 126.7
click at [306, 110] on div "− · 9 · ( + · 6 · m − 3 ) + · 6 · ( + 1 + · 4 · m ) − ( + · 9 · 6 · m − · 9 · 3…" at bounding box center [245, 85] width 330 height 78
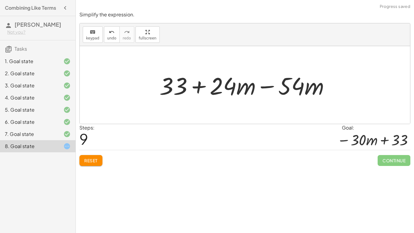
click at [264, 86] on div at bounding box center [246, 84] width 181 height 31
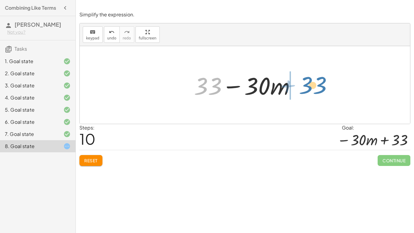
drag, startPoint x: 215, startPoint y: 89, endPoint x: 324, endPoint y: 87, distance: 108.4
click at [324, 87] on div "− · 9 · ( + · 6 · m − 3 ) + · 6 · ( + 1 + · 4 · m ) − ( + · 9 · 6 · m − · 9 · 3…" at bounding box center [245, 85] width 330 height 78
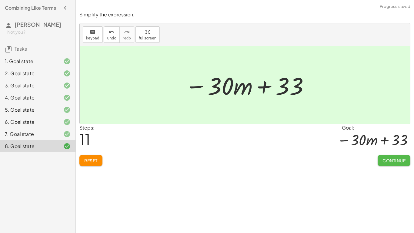
click at [390, 163] on span "Continue" at bounding box center [393, 159] width 23 height 5
